Goal: Check status: Check status

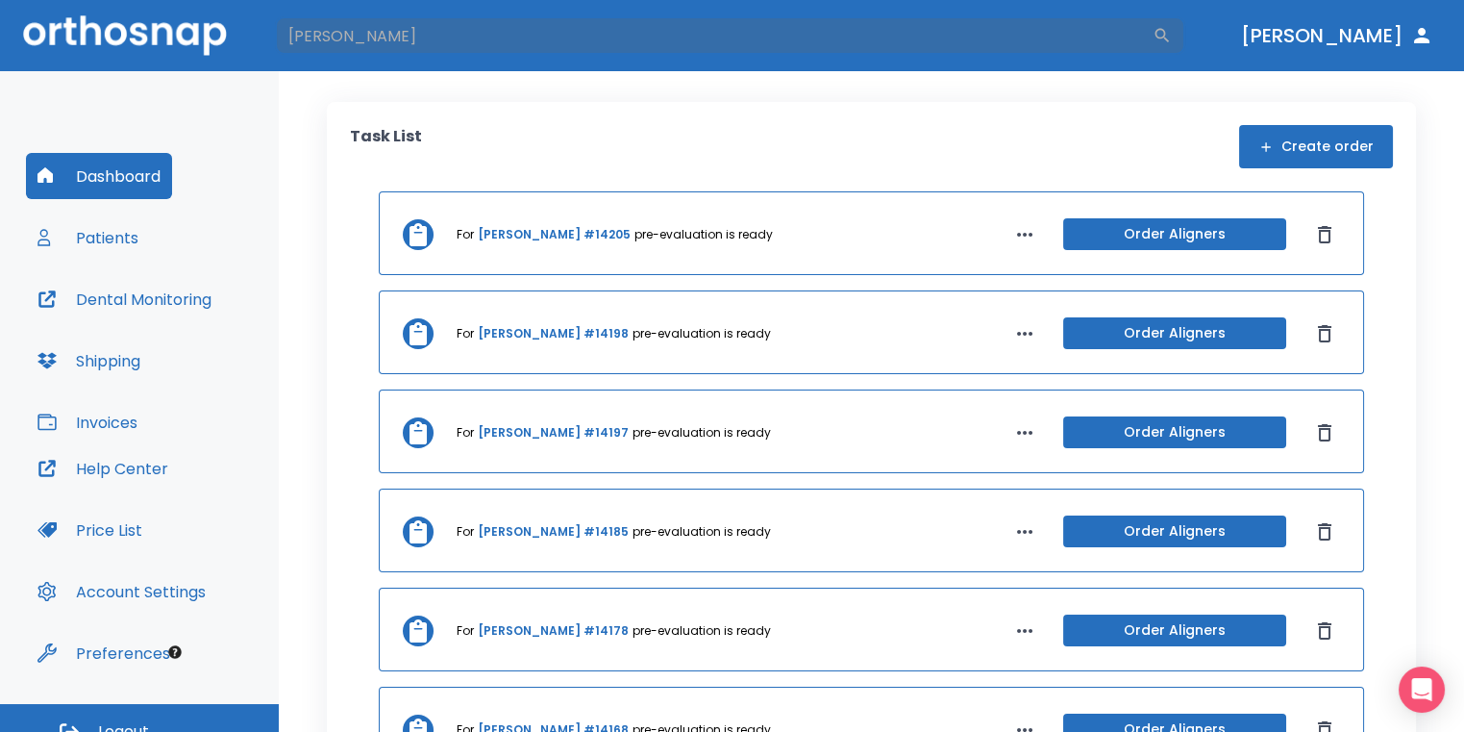
type input "[PERSON_NAME]"
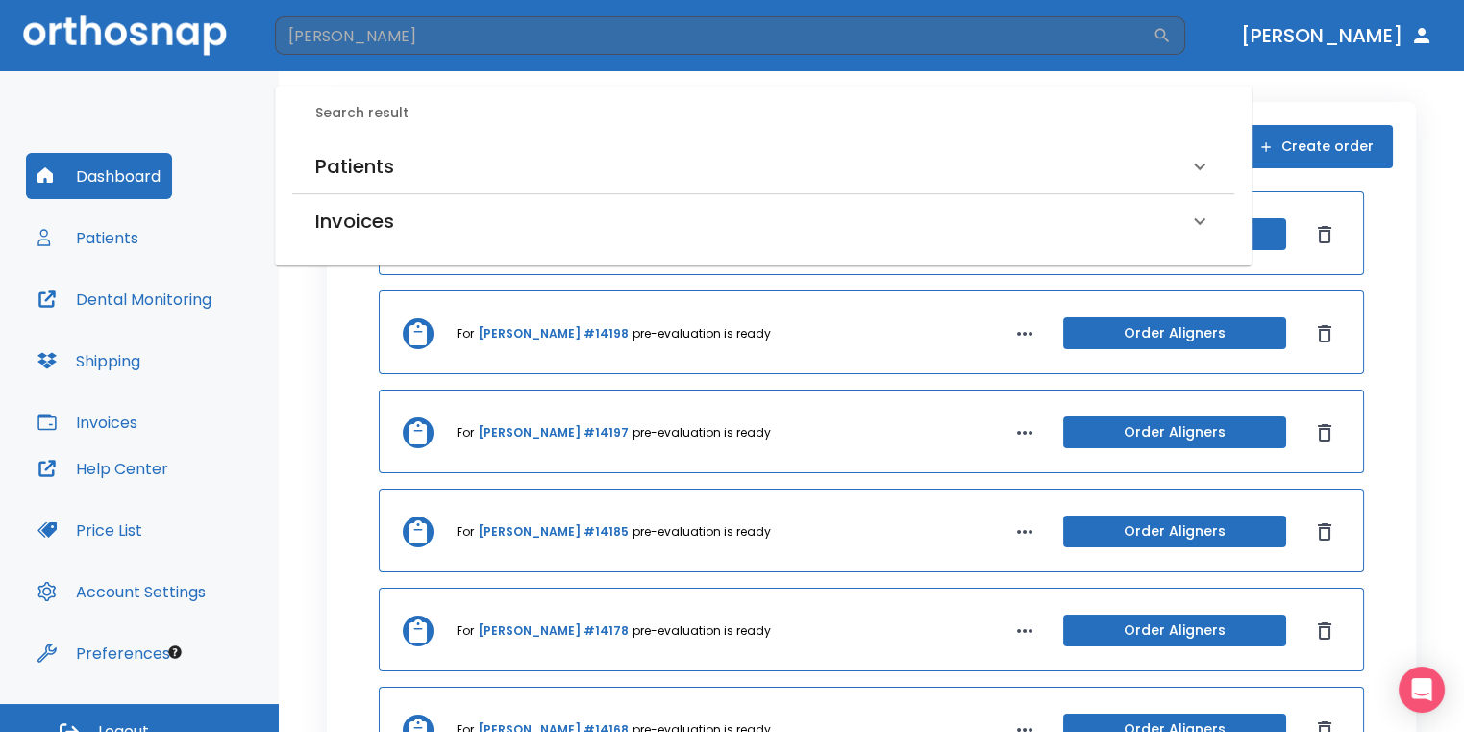
click at [495, 169] on div "Patients" at bounding box center [751, 166] width 873 height 31
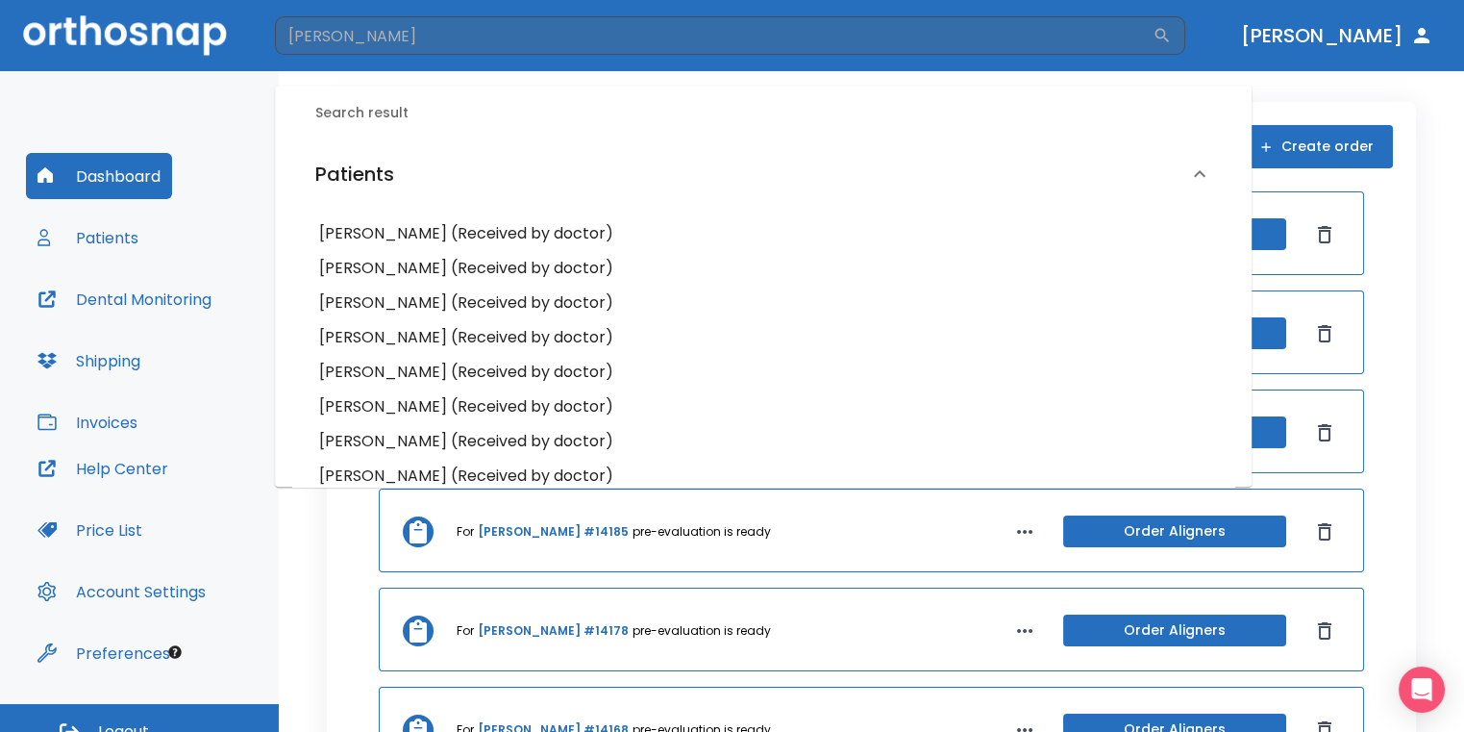
click at [445, 344] on h6 "[PERSON_NAME] (Received by doctor)" at bounding box center [763, 337] width 888 height 27
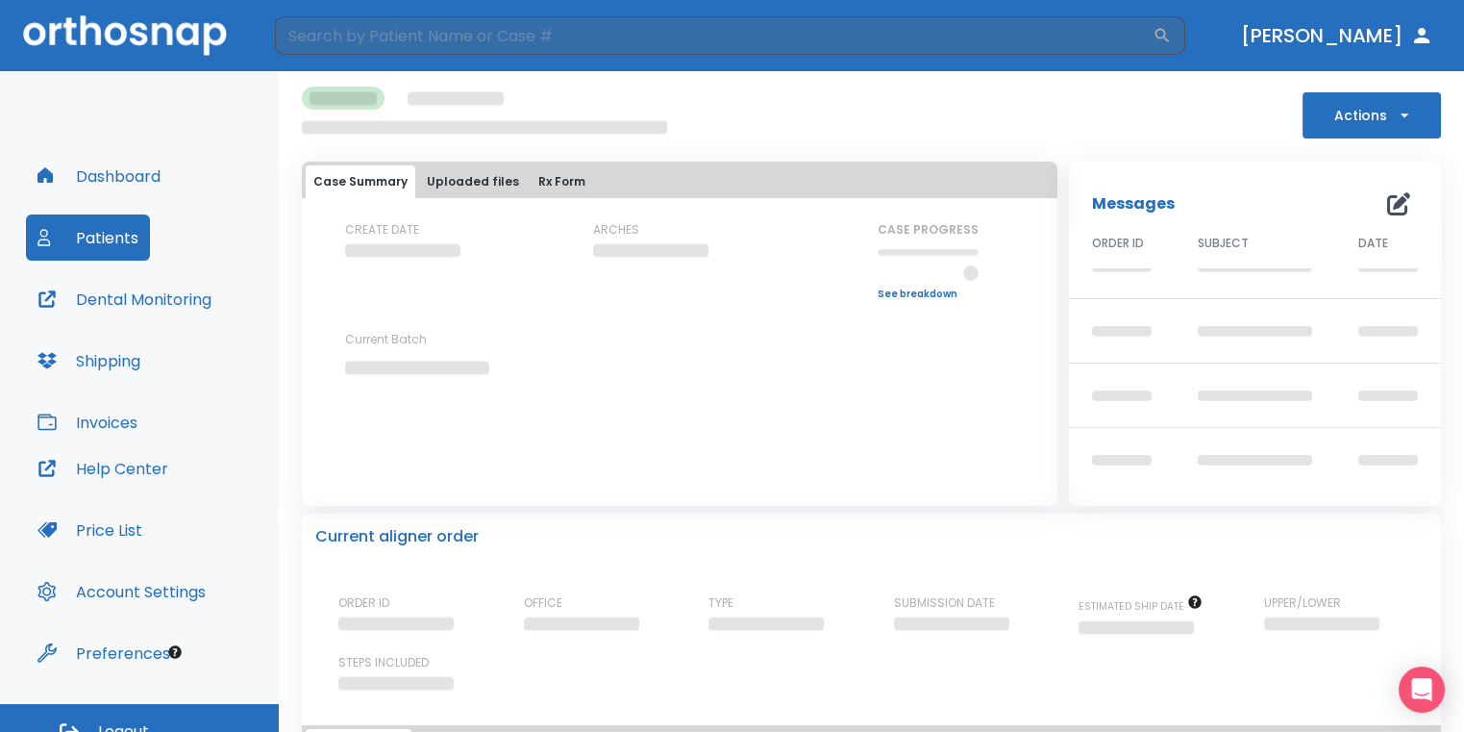
scroll to position [103, 0]
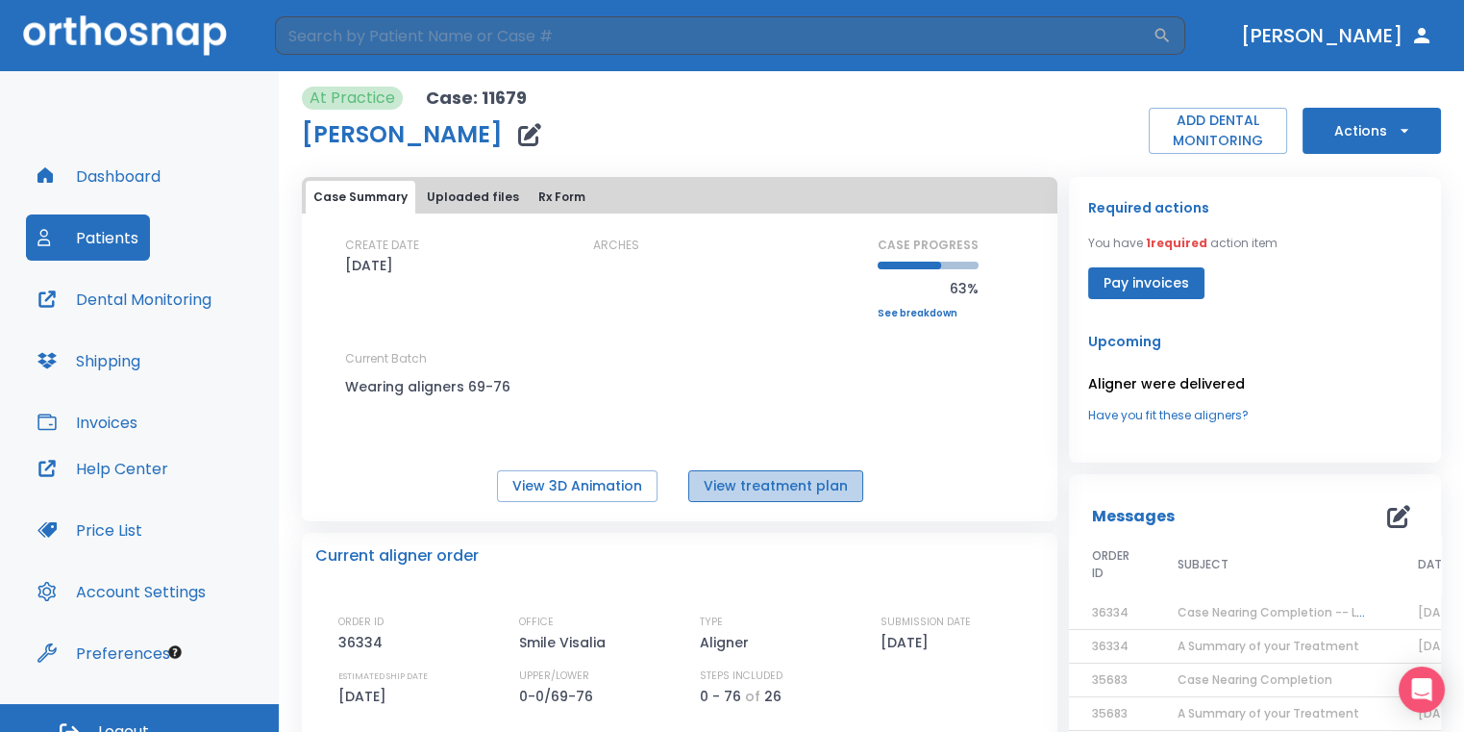
click at [803, 489] on button "View treatment plan" at bounding box center [775, 486] width 175 height 32
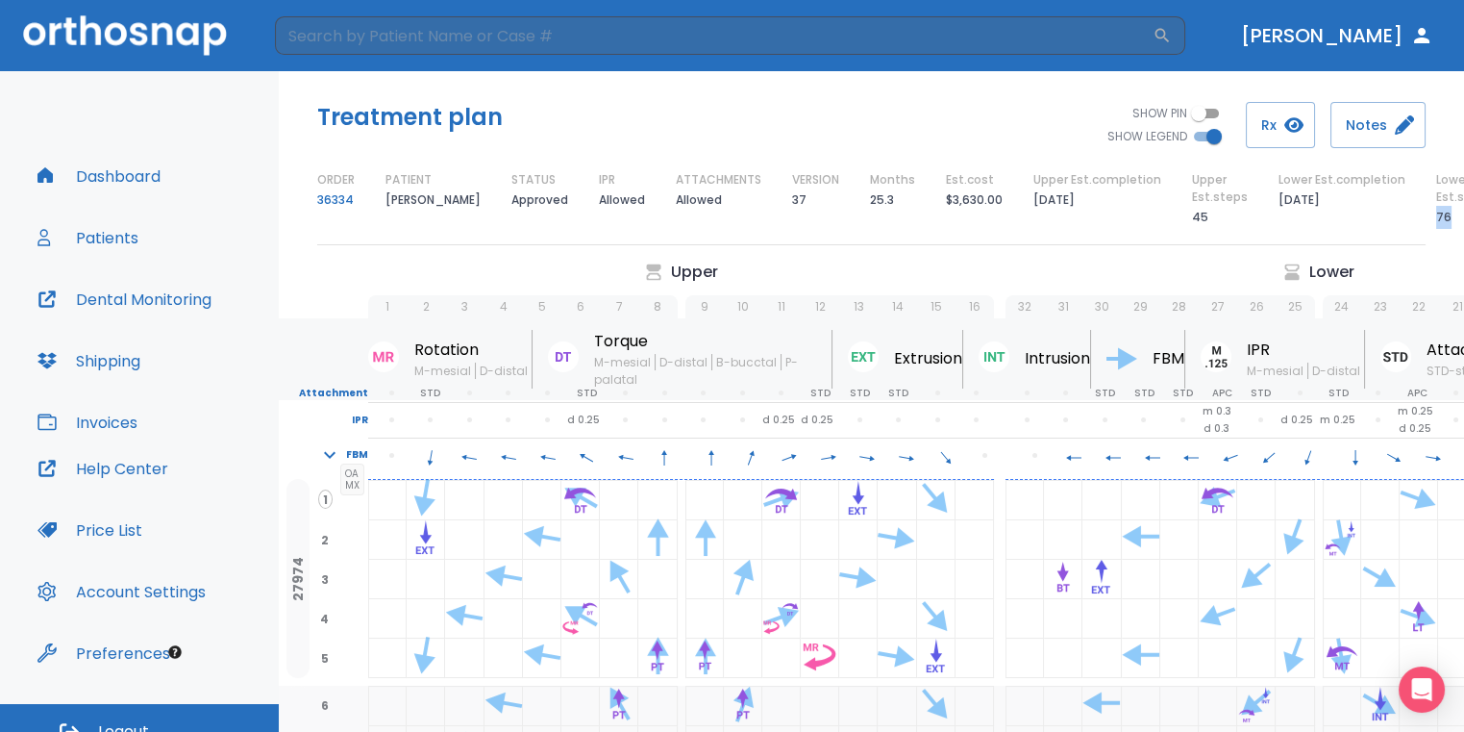
drag, startPoint x: 1405, startPoint y: 214, endPoint x: 1426, endPoint y: 214, distance: 21.1
click at [1426, 214] on div "ORDER 36334 PATIENT Nidia Sanchez STATUS Approved IPR Allowed ATTACHMENTS Allow…" at bounding box center [871, 200] width 1108 height 58
